Goal: Use online tool/utility: Utilize a website feature to perform a specific function

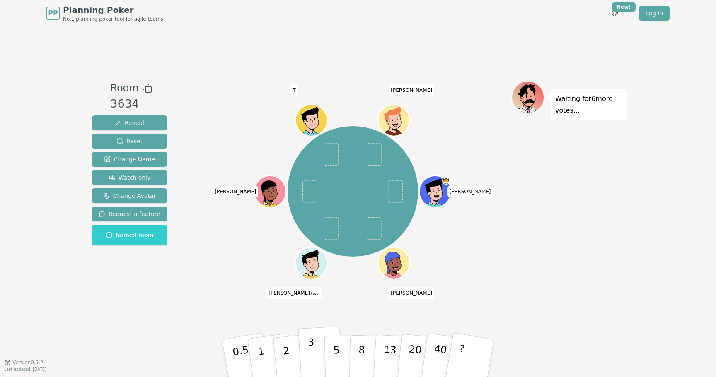
click at [313, 350] on button "3" at bounding box center [320, 359] width 45 height 65
click at [265, 351] on button "1" at bounding box center [270, 358] width 49 height 67
click at [314, 352] on button "3" at bounding box center [320, 359] width 45 height 65
click at [306, 346] on button "3" at bounding box center [320, 359] width 45 height 65
click at [338, 351] on button "5" at bounding box center [345, 358] width 43 height 63
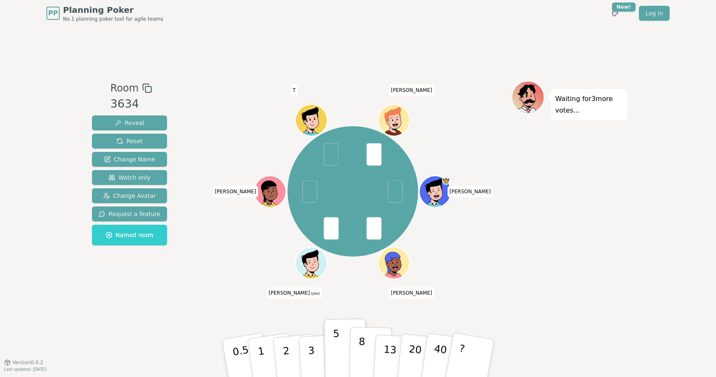
click at [362, 347] on button "8" at bounding box center [370, 358] width 43 height 63
click at [360, 344] on p "8" at bounding box center [361, 358] width 7 height 45
click at [331, 344] on button "5" at bounding box center [345, 358] width 43 height 63
click at [385, 1] on div "PP Planning Poker No.1 planning poker tool for agile teams Toggle theme New! Lo…" at bounding box center [357, 13] width 623 height 27
click at [319, 351] on button "3" at bounding box center [320, 359] width 45 height 65
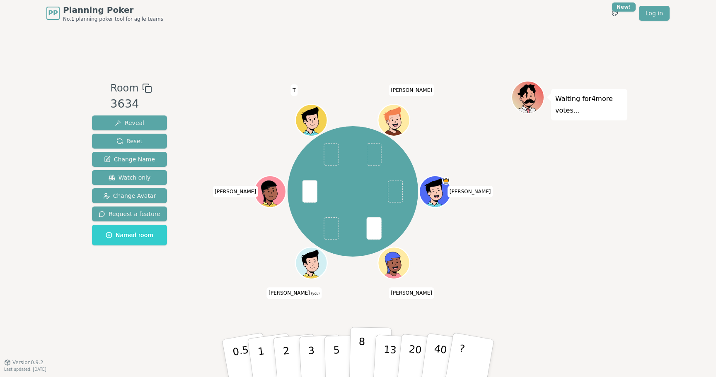
click at [355, 358] on button "8" at bounding box center [370, 358] width 43 height 63
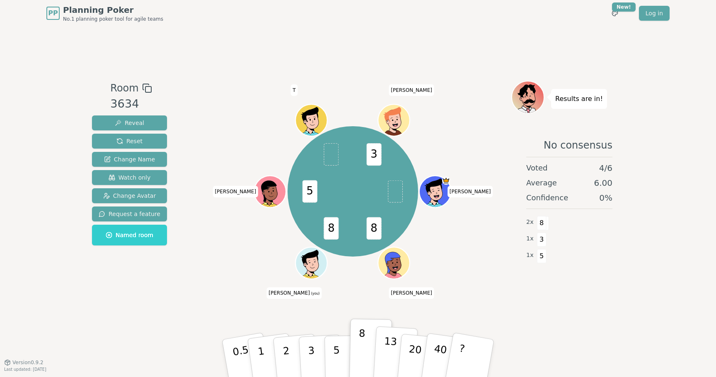
click at [393, 358] on button "13" at bounding box center [395, 359] width 45 height 65
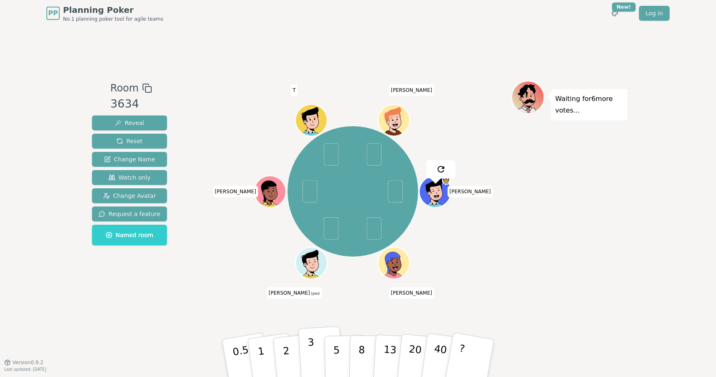
click at [310, 343] on p "3" at bounding box center [311, 359] width 9 height 45
